Goal: Information Seeking & Learning: Learn about a topic

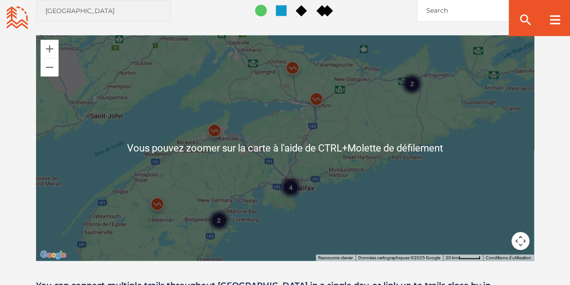
scroll to position [676, 0]
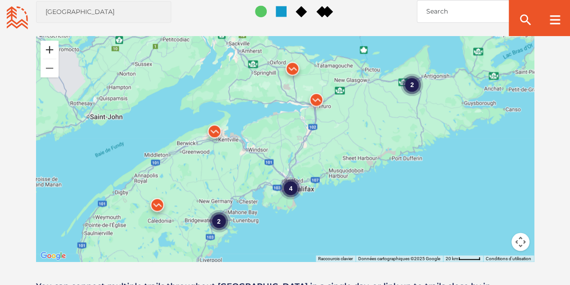
click at [50, 50] on button "Zoom avant" at bounding box center [50, 50] width 18 height 18
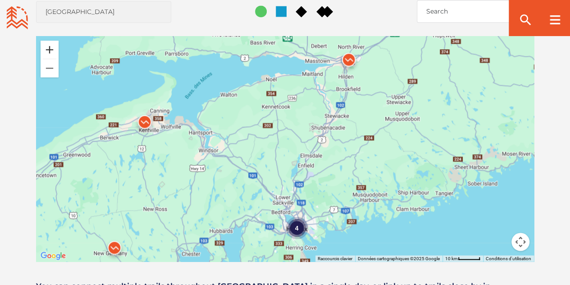
click at [50, 50] on button "Zoom avant" at bounding box center [50, 50] width 18 height 18
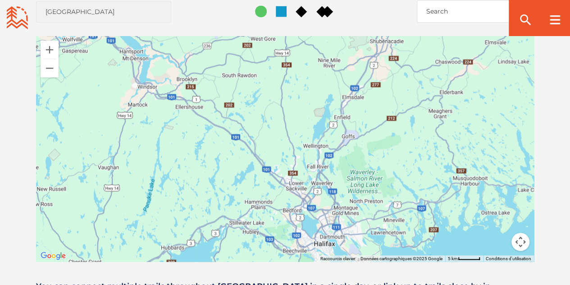
drag, startPoint x: 155, startPoint y: 197, endPoint x: 173, endPoint y: 110, distance: 88.9
click at [175, 112] on div at bounding box center [285, 148] width 498 height 225
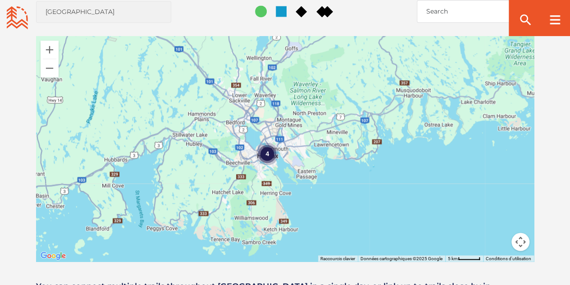
drag, startPoint x: 197, startPoint y: 187, endPoint x: 138, endPoint y: 126, distance: 85.1
click at [138, 126] on div "4" at bounding box center [285, 148] width 498 height 225
click at [47, 48] on button "Zoom avant" at bounding box center [50, 50] width 18 height 18
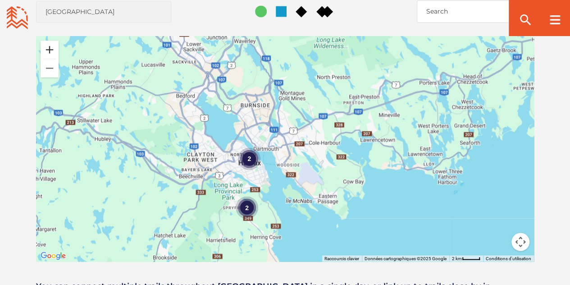
click at [47, 48] on button "Zoom avant" at bounding box center [50, 50] width 18 height 18
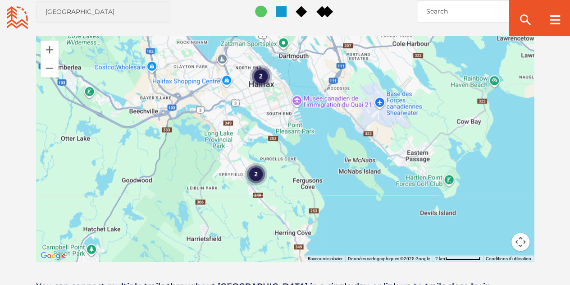
drag, startPoint x: 148, startPoint y: 127, endPoint x: 198, endPoint y: 32, distance: 107.3
click at [198, 32] on div "Open Community Filters Displaying: 8 Trail Network s Reset Filtering & Search R…" at bounding box center [285, 118] width 570 height 371
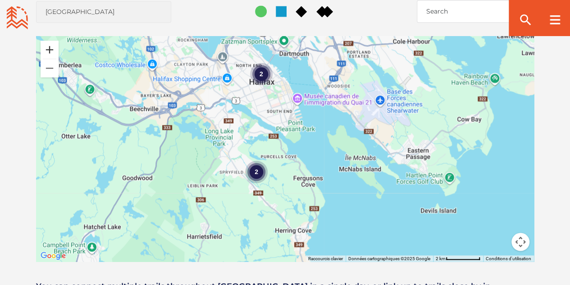
click at [52, 48] on button "Zoom avant" at bounding box center [50, 50] width 18 height 18
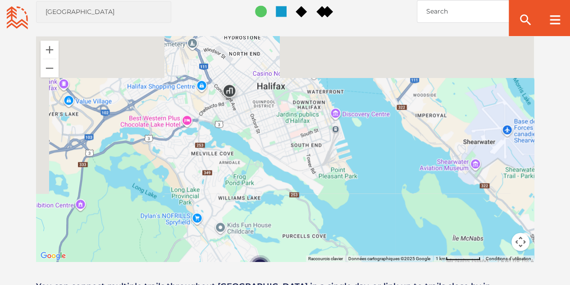
drag, startPoint x: 285, startPoint y: 163, endPoint x: 319, endPoint y: 238, distance: 82.5
click at [319, 238] on div "2" at bounding box center [285, 148] width 498 height 225
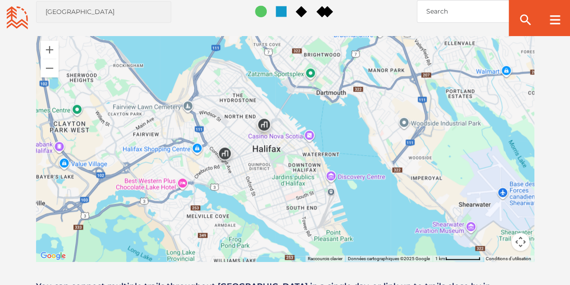
drag, startPoint x: 285, startPoint y: 126, endPoint x: 279, endPoint y: 183, distance: 57.2
click at [279, 183] on div "2" at bounding box center [285, 148] width 498 height 225
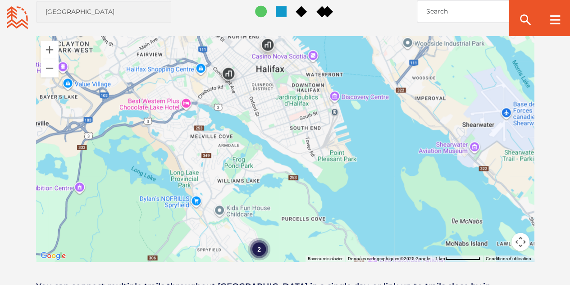
drag, startPoint x: 264, startPoint y: 191, endPoint x: 265, endPoint y: 98, distance: 92.9
click at [265, 99] on div "2" at bounding box center [285, 148] width 498 height 225
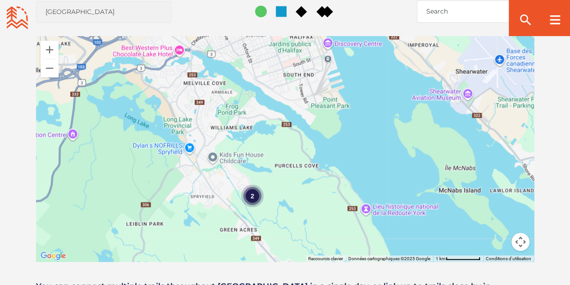
drag, startPoint x: 285, startPoint y: 184, endPoint x: 276, endPoint y: 141, distance: 44.2
click at [281, 146] on div "2" at bounding box center [285, 148] width 498 height 225
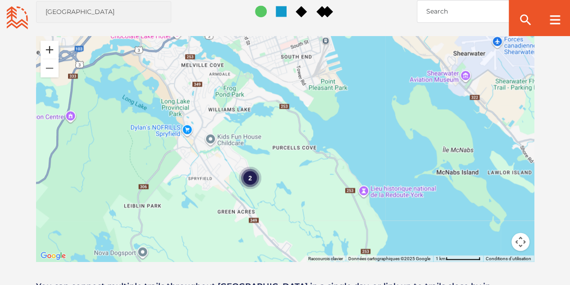
click at [49, 47] on button "Zoom avant" at bounding box center [50, 50] width 18 height 18
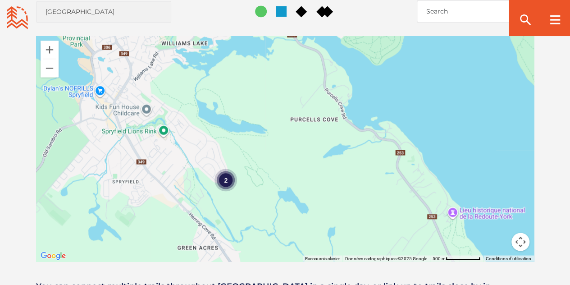
drag, startPoint x: 261, startPoint y: 192, endPoint x: 289, endPoint y: 114, distance: 83.4
click at [289, 114] on div "2" at bounding box center [285, 148] width 498 height 225
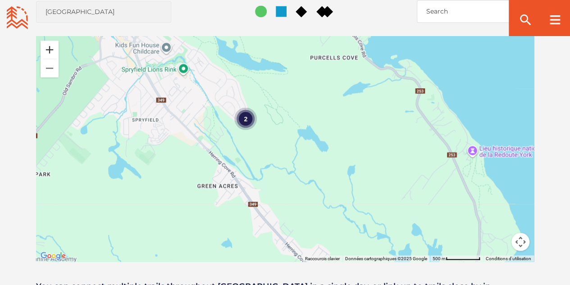
click at [49, 49] on button "Zoom avant" at bounding box center [50, 50] width 18 height 18
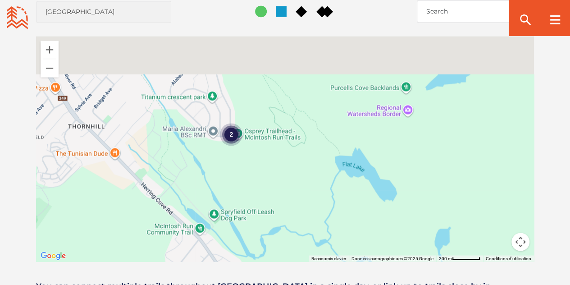
drag, startPoint x: 265, startPoint y: 142, endPoint x: 299, endPoint y: 200, distance: 67.5
click at [299, 200] on div "2" at bounding box center [285, 148] width 498 height 225
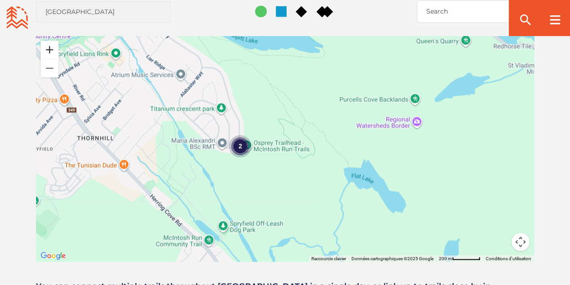
click at [52, 48] on button "Zoom avant" at bounding box center [50, 50] width 18 height 18
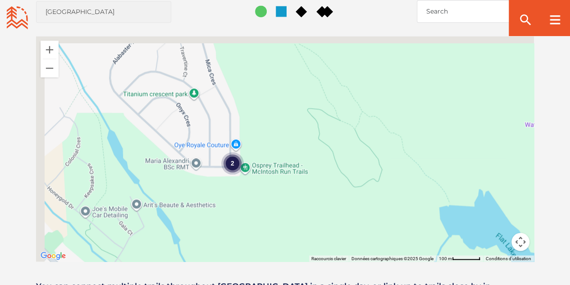
drag, startPoint x: 218, startPoint y: 190, endPoint x: 257, endPoint y: 211, distance: 44.0
click at [257, 211] on div "2" at bounding box center [285, 148] width 498 height 225
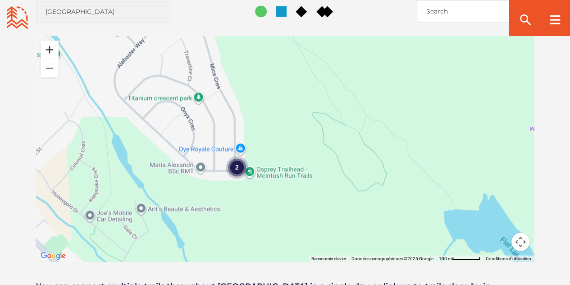
click at [50, 46] on button "Zoom avant" at bounding box center [50, 50] width 18 height 18
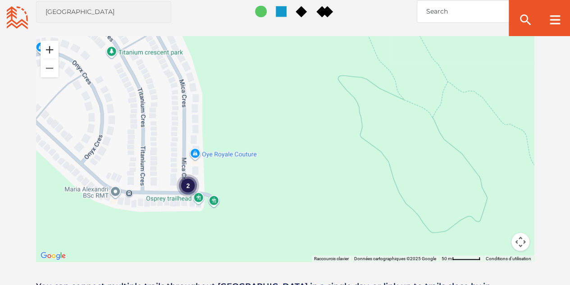
click at [50, 46] on button "Zoom avant" at bounding box center [50, 50] width 18 height 18
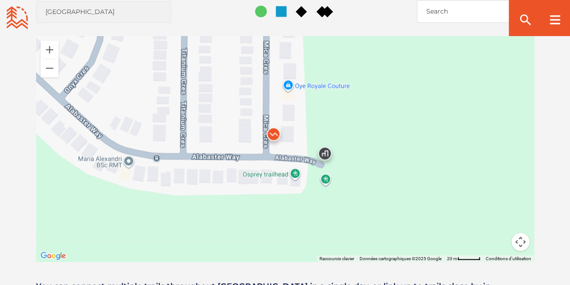
drag, startPoint x: 177, startPoint y: 199, endPoint x: 361, endPoint y: 119, distance: 200.3
click at [361, 119] on div at bounding box center [285, 148] width 498 height 225
click at [328, 154] on img at bounding box center [325, 155] width 34 height 34
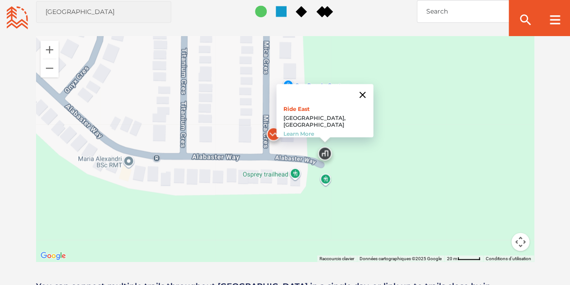
click at [353, 97] on button "Fermer" at bounding box center [363, 95] width 22 height 22
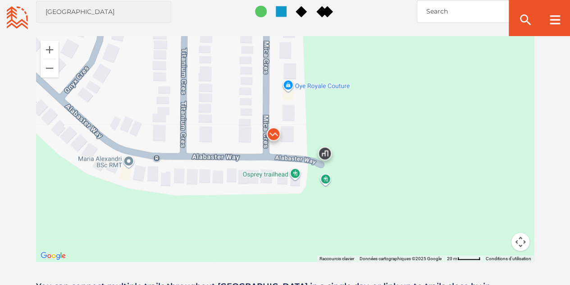
click at [275, 133] on img at bounding box center [273, 136] width 34 height 34
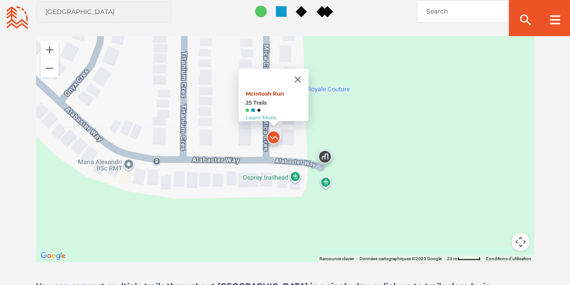
click at [267, 90] on link "McIntosh Run" at bounding box center [264, 93] width 38 height 7
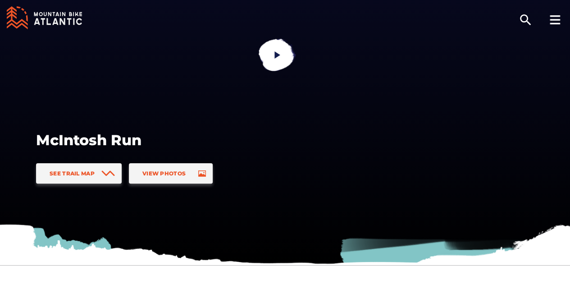
scroll to position [46, 0]
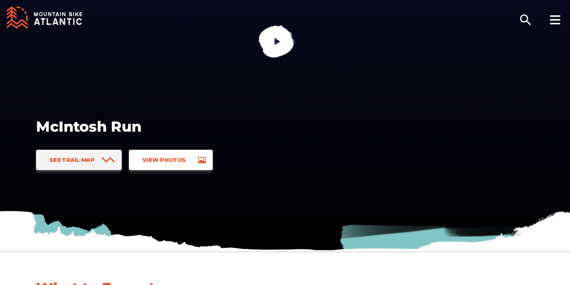
click at [199, 162] on icon at bounding box center [202, 160] width 8 height 6
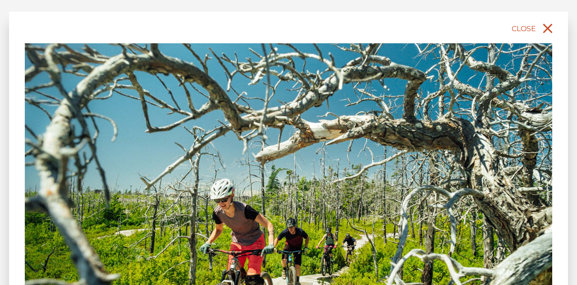
click at [531, 26] on span "Close" at bounding box center [524, 28] width 24 height 9
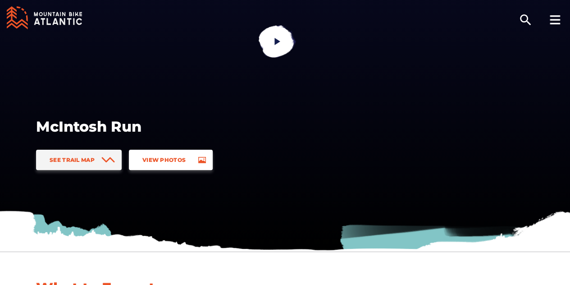
click at [172, 156] on span "View Photos" at bounding box center [163, 159] width 43 height 7
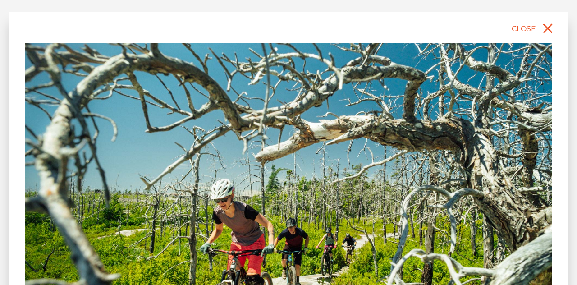
click at [570, 234] on div "slide 2 of 5 Granite rides at McIntosh Run, NS Halifax, Nova Scotia Lake views …" at bounding box center [288, 142] width 577 height 285
click at [549, 29] on icon "close" at bounding box center [547, 28] width 9 height 9
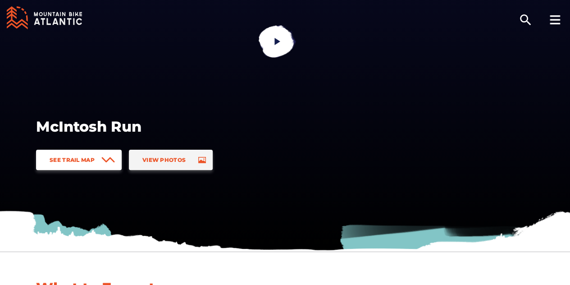
click at [78, 161] on span "See Trail Map" at bounding box center [72, 159] width 45 height 7
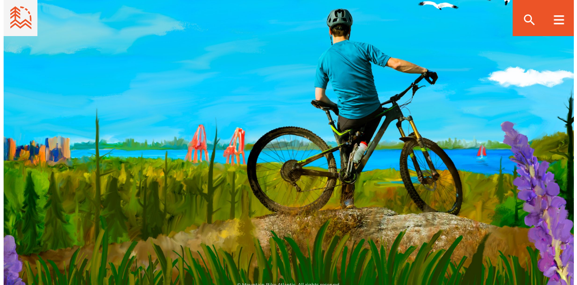
scroll to position [3419, 0]
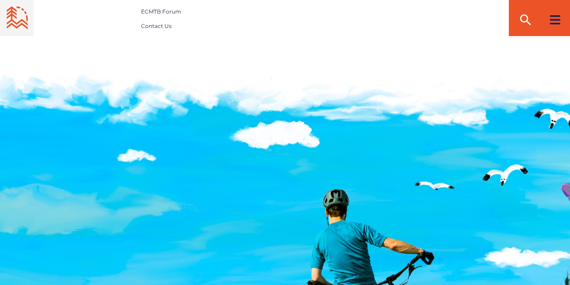
click at [553, 21] on icon at bounding box center [555, 19] width 10 height 9
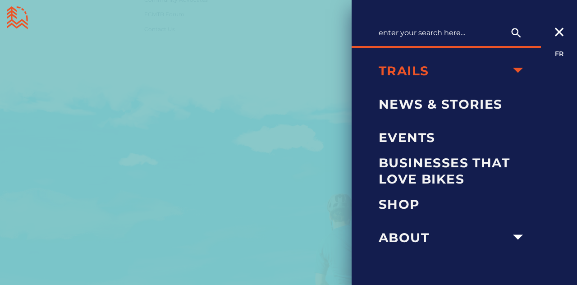
click at [520, 71] on icon "arrow dropdown" at bounding box center [518, 70] width 10 height 5
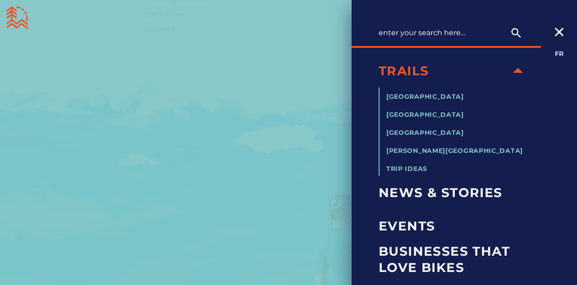
click at [520, 71] on icon "arrow dropdown" at bounding box center [518, 70] width 20 height 20
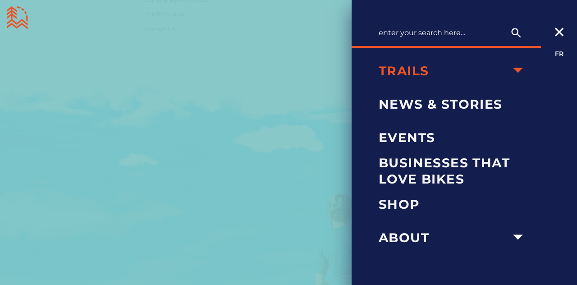
click at [520, 71] on icon "arrow dropdown" at bounding box center [518, 70] width 10 height 5
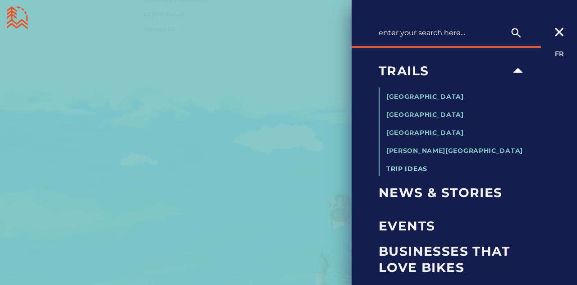
click at [405, 170] on span "Trip Ideas" at bounding box center [406, 169] width 41 height 8
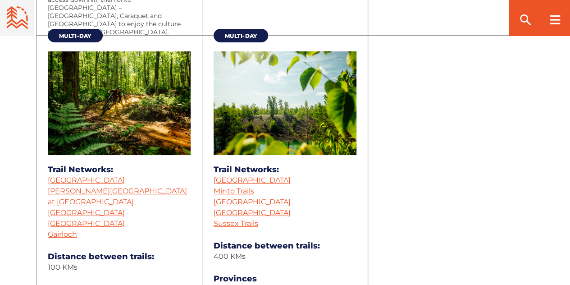
scroll to position [1488, 0]
